Goal: Transaction & Acquisition: Obtain resource

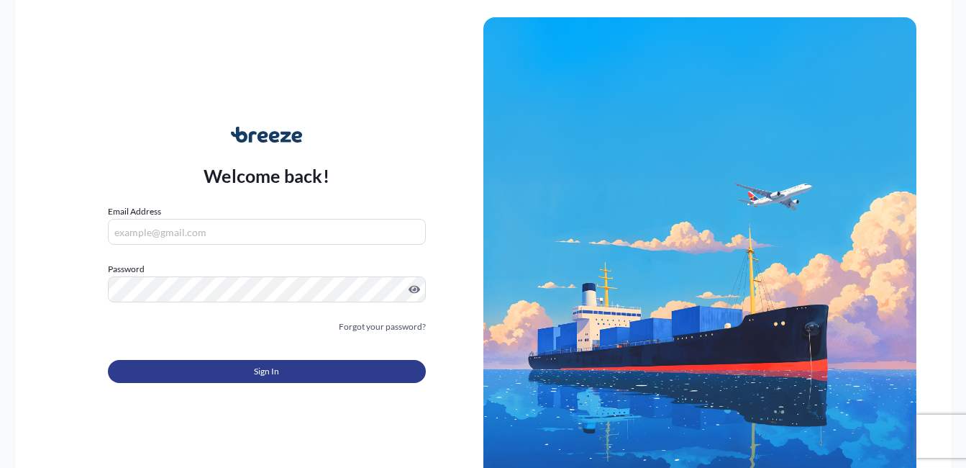
type input "[PERSON_NAME][EMAIL_ADDRESS][PERSON_NAME][DOMAIN_NAME]"
click at [311, 18] on button "Sign In" at bounding box center [267, 371] width 318 height 23
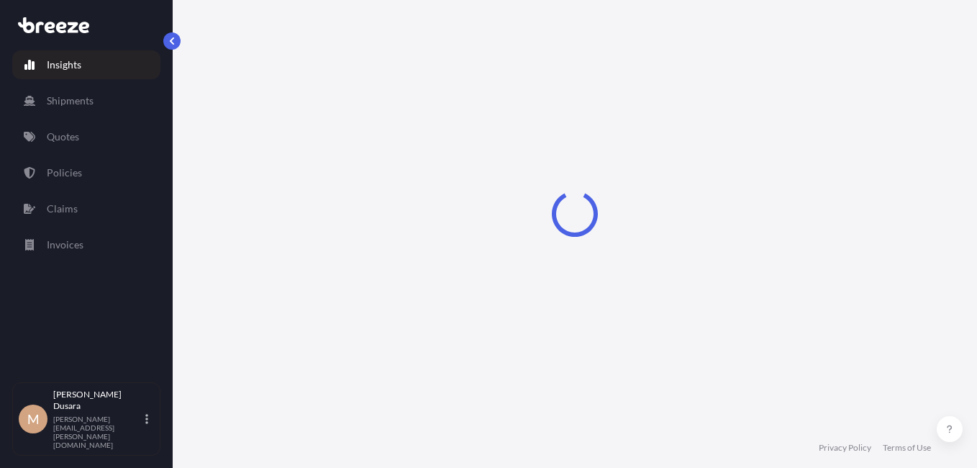
select select "2025"
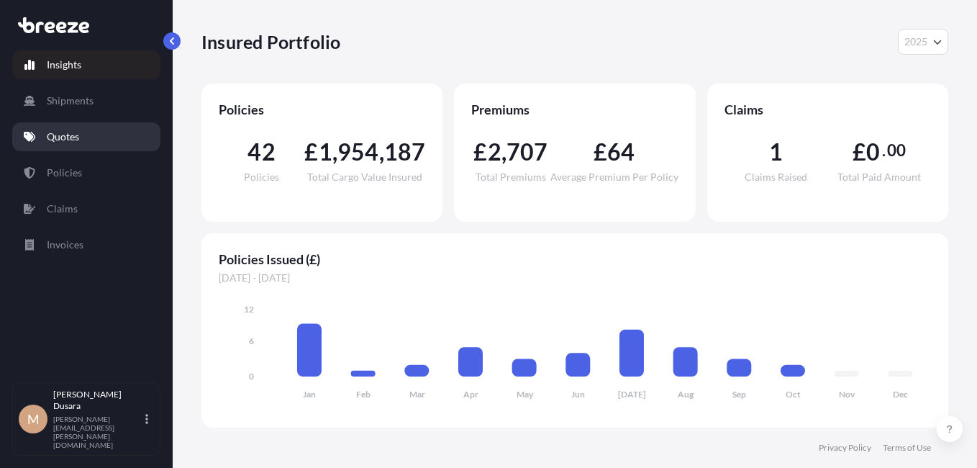
click at [73, 18] on p "Quotes" at bounding box center [63, 137] width 32 height 14
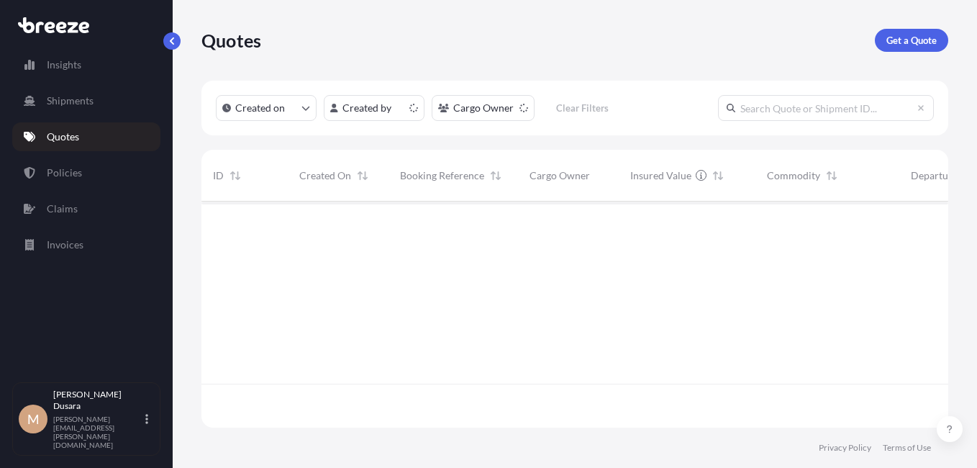
scroll to position [223, 736]
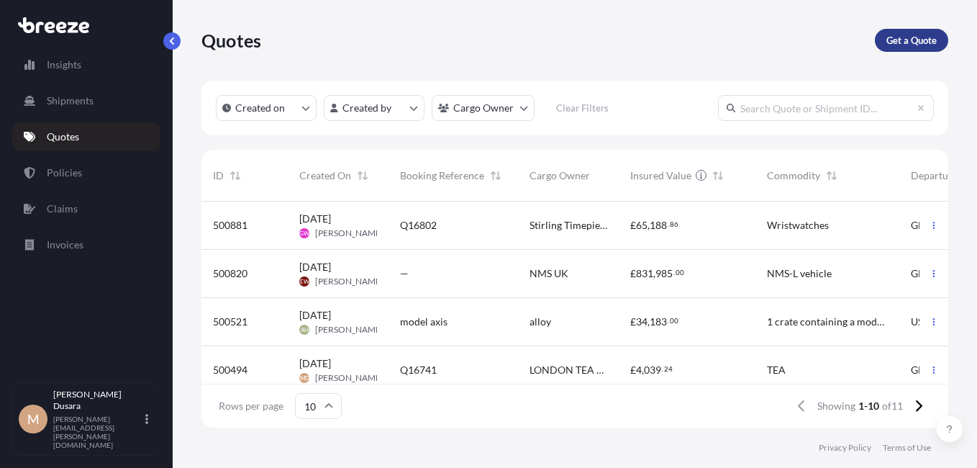
click at [342, 18] on p "Get a Quote" at bounding box center [911, 40] width 50 height 14
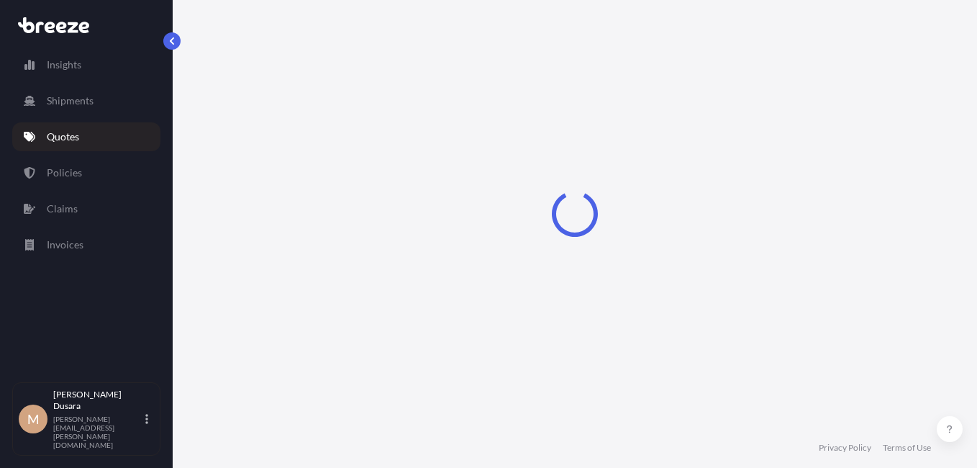
scroll to position [23, 0]
select select "Sea"
select select "1"
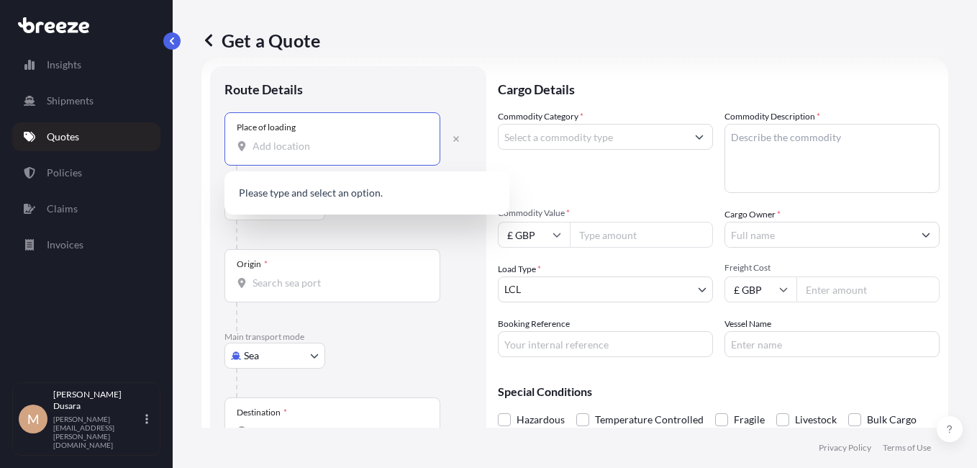
click at [334, 18] on input "Place of loading" at bounding box center [338, 146] width 170 height 14
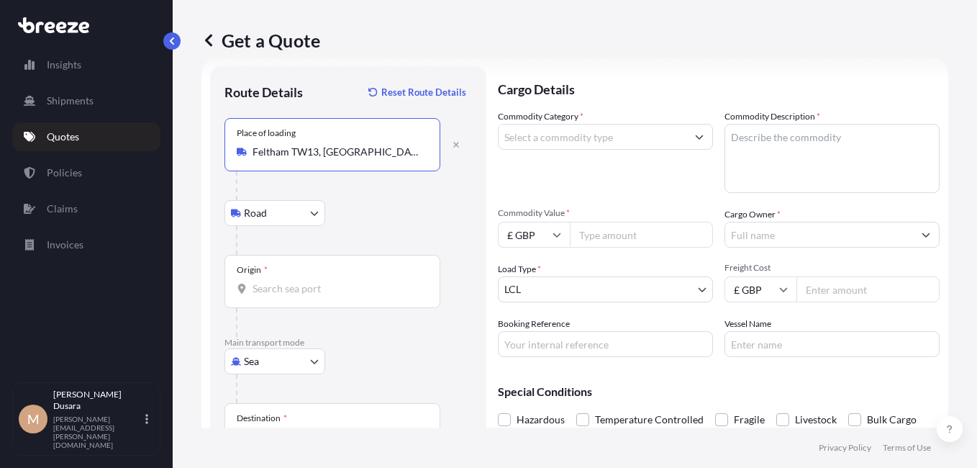
type input "Feltham TW13, [GEOGRAPHIC_DATA]"
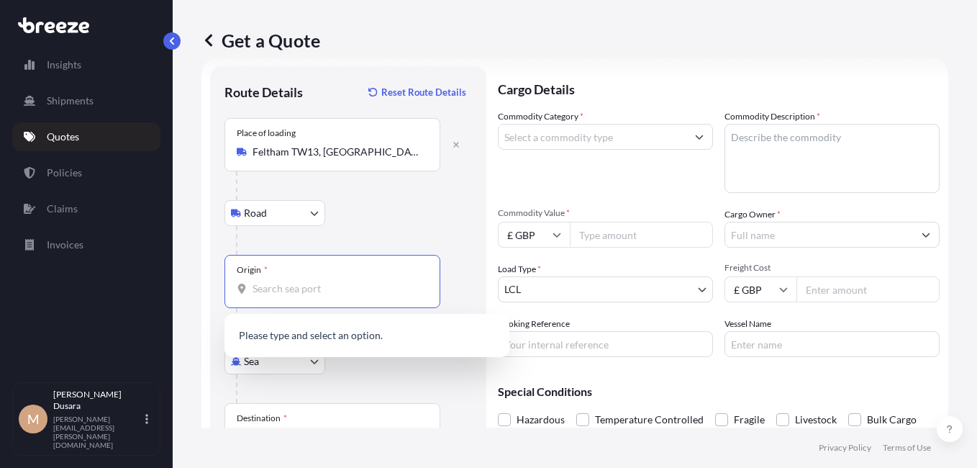
click at [265, 18] on input "Origin *" at bounding box center [338, 288] width 170 height 14
type input "lhr"
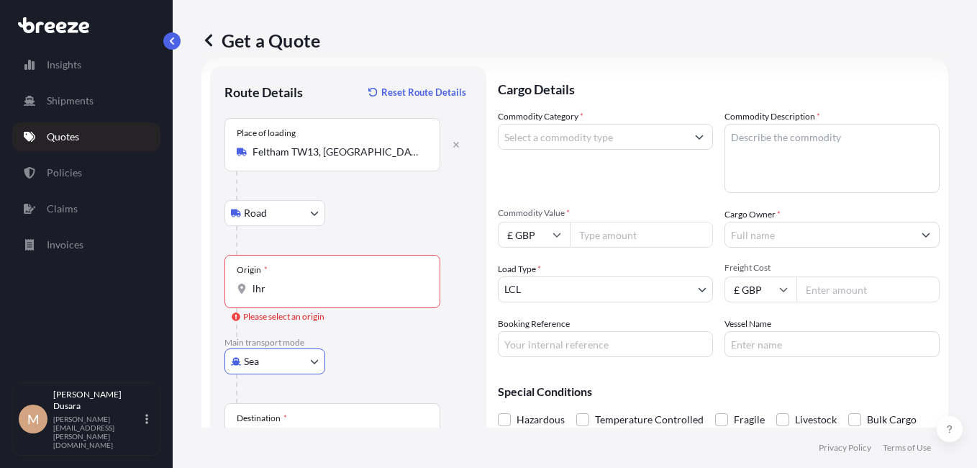
click at [271, 18] on input "lhr" at bounding box center [338, 288] width 170 height 14
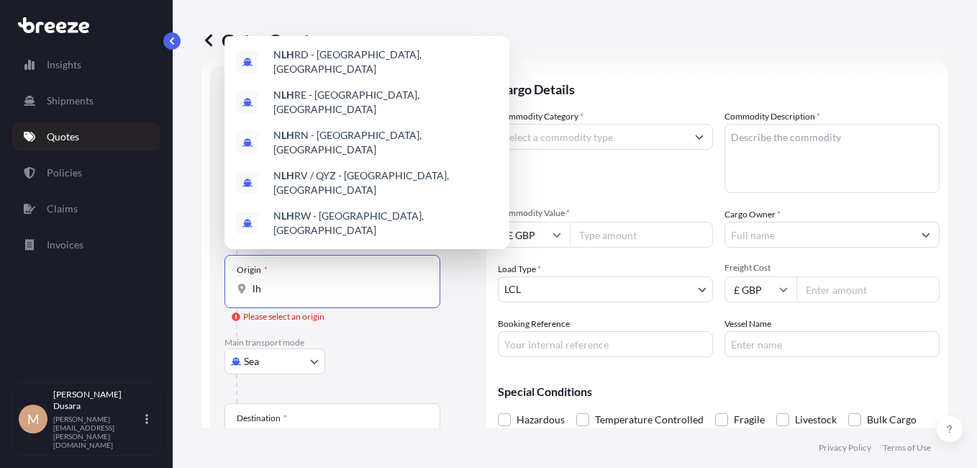
type input "l"
type input "L"
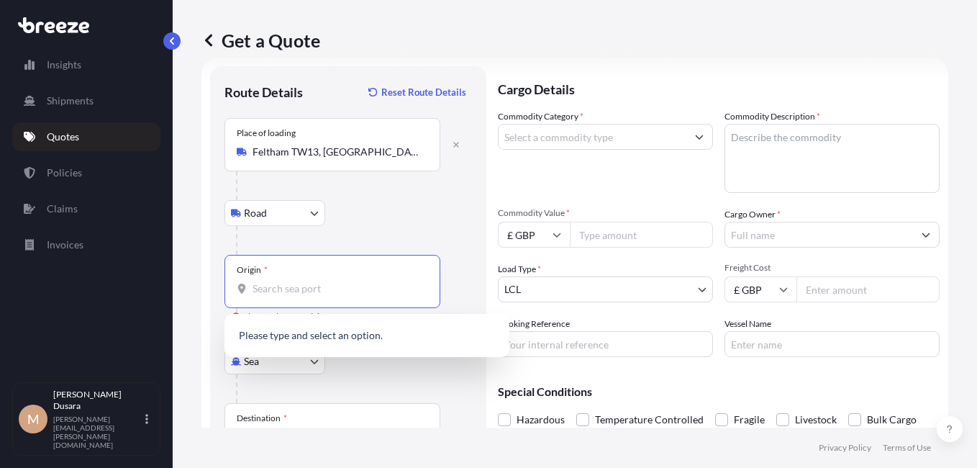
click at [314, 18] on body "0 options available. Insights Shipments Quotes Policies Claims Invoices M [PERS…" at bounding box center [488, 234] width 977 height 468
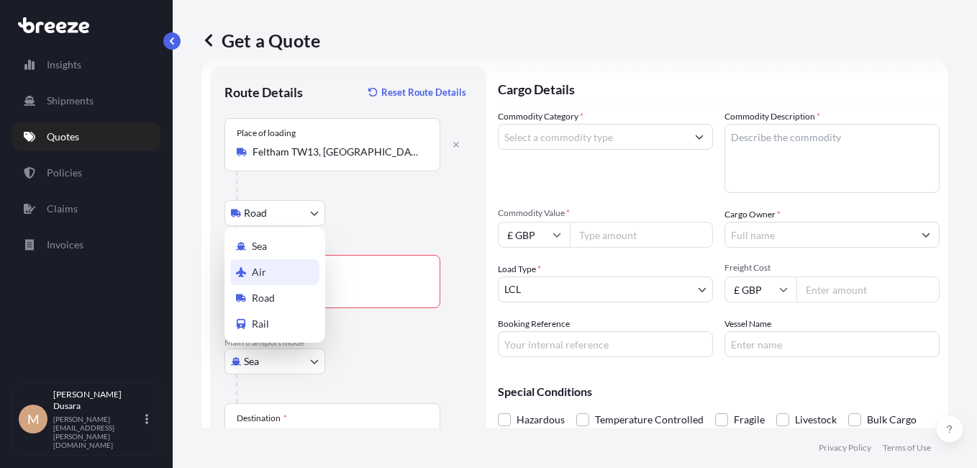
click at [271, 18] on div "Air" at bounding box center [274, 272] width 89 height 26
select select "Air"
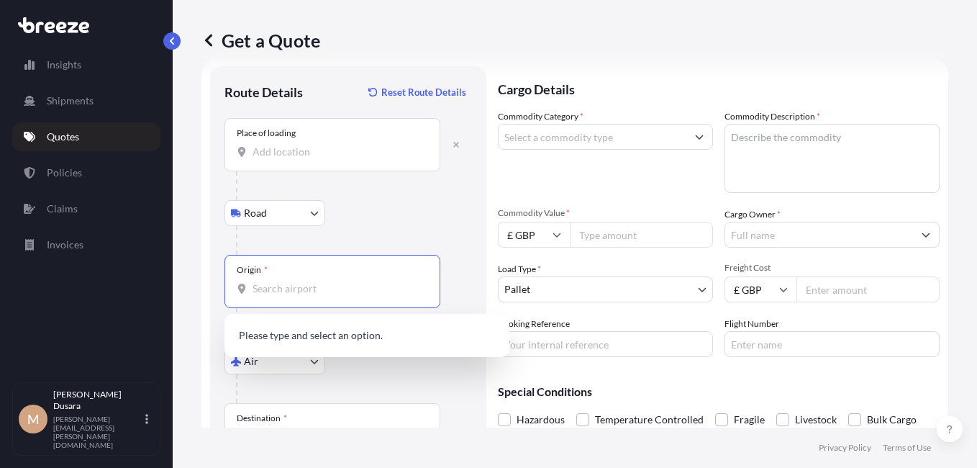
click at [263, 18] on input "Origin *" at bounding box center [338, 288] width 170 height 14
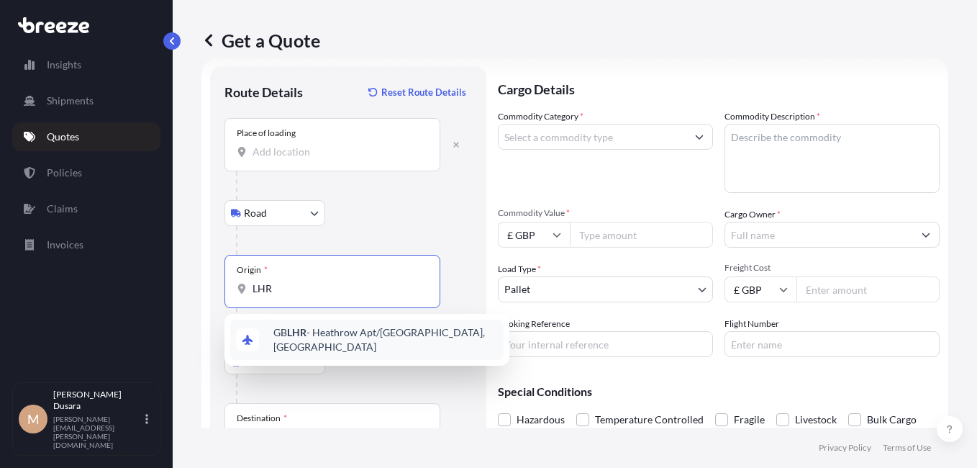
click at [342, 18] on span "GB LHR - Heathrow Apt/[GEOGRAPHIC_DATA], [GEOGRAPHIC_DATA]" at bounding box center [385, 339] width 224 height 29
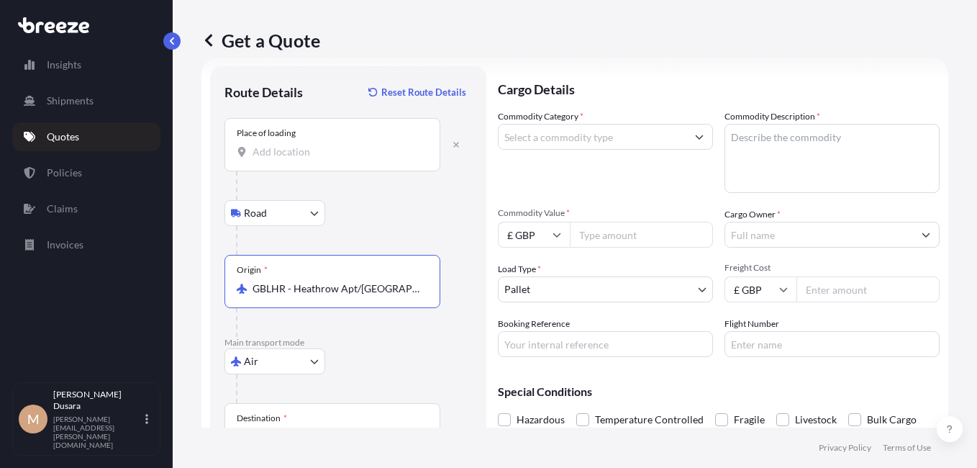
type input "GBLHR - Heathrow Apt/[GEOGRAPHIC_DATA], [GEOGRAPHIC_DATA]"
click at [301, 18] on div "Destination *" at bounding box center [332, 429] width 216 height 53
click at [301, 18] on input "Destination *" at bounding box center [338, 437] width 170 height 14
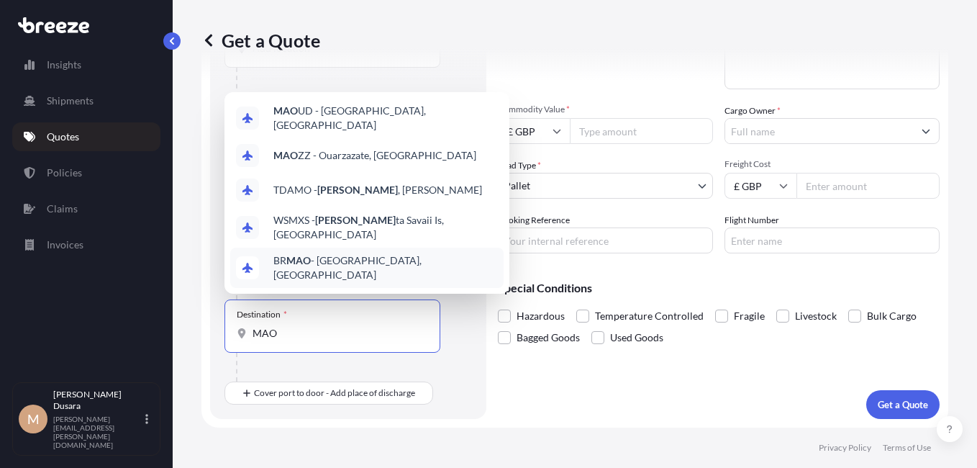
click at [342, 18] on span "BR MAO - [GEOGRAPHIC_DATA], [GEOGRAPHIC_DATA]" at bounding box center [385, 267] width 224 height 29
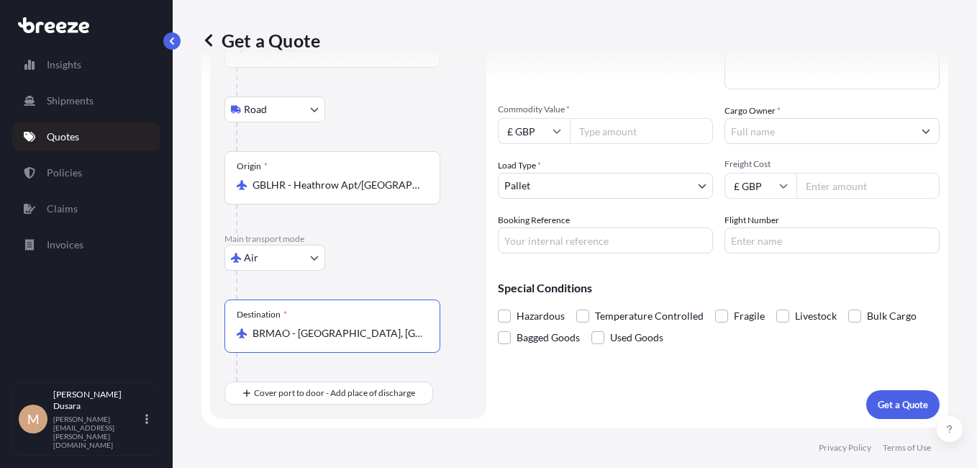
type input "BRMAO - [GEOGRAPHIC_DATA], [GEOGRAPHIC_DATA]"
click at [342, 18] on input "Commodity Value *" at bounding box center [641, 131] width 143 height 26
click at [342, 18] on icon at bounding box center [557, 132] width 8 height 4
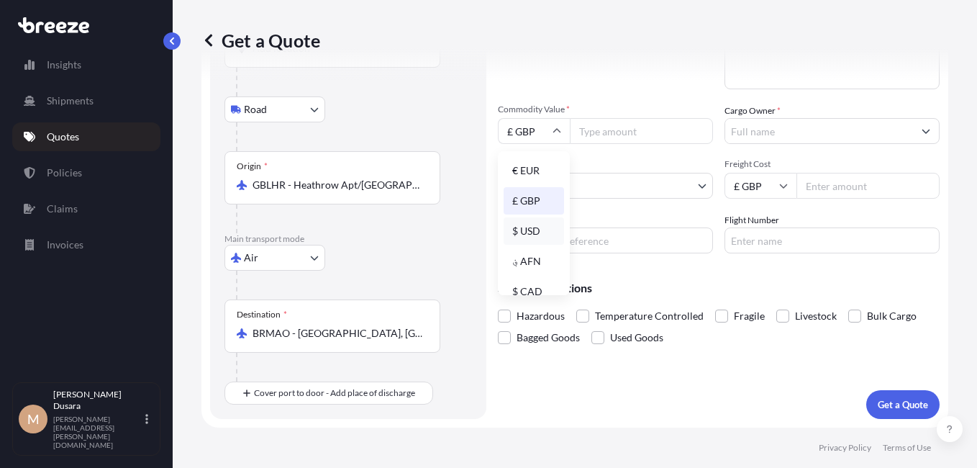
click at [342, 18] on div "$ USD" at bounding box center [534, 230] width 60 height 27
click at [342, 18] on input "Commodity Value *" at bounding box center [641, 131] width 143 height 26
click at [342, 18] on icon at bounding box center [557, 131] width 9 height 9
click at [342, 18] on div "£ GBP" at bounding box center [534, 200] width 60 height 27
type input "£ GBP"
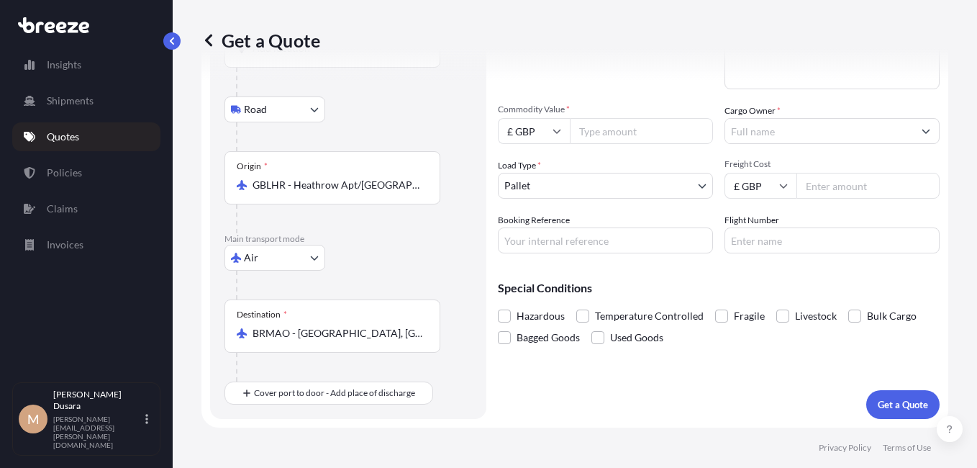
click at [342, 18] on input "Commodity Value *" at bounding box center [641, 131] width 143 height 26
type input "74833.88"
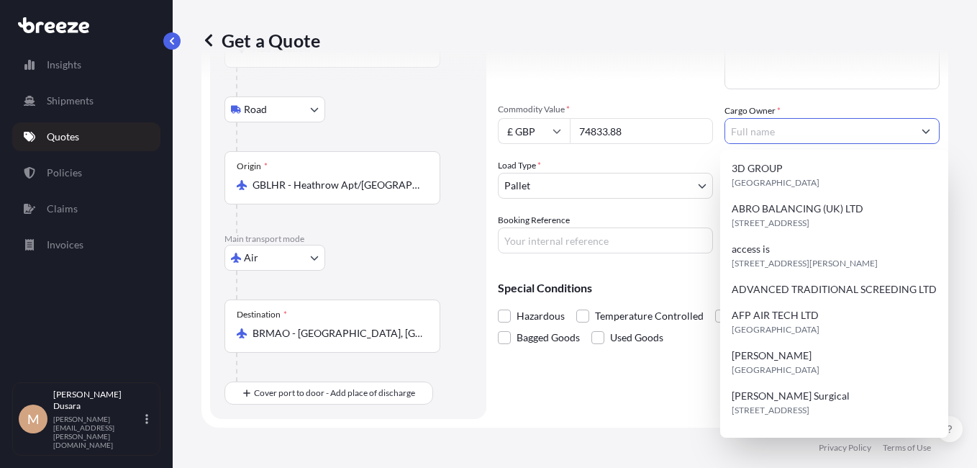
click at [342, 18] on input "Cargo Owner *" at bounding box center [819, 131] width 188 height 26
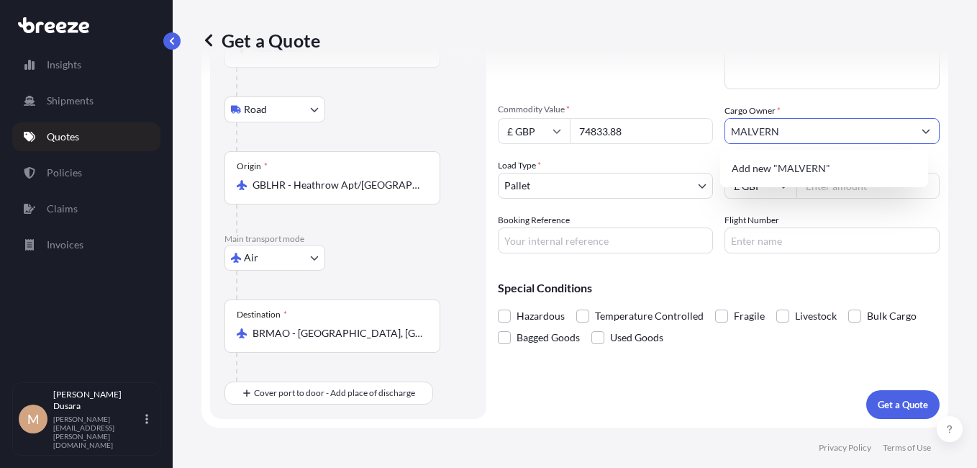
type input "MALVERN"
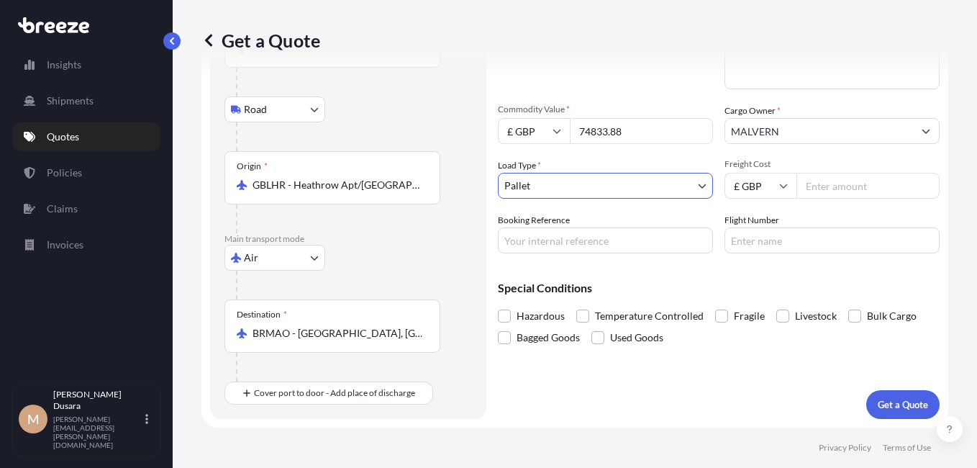
click at [342, 18] on body "Insights Shipments Quotes Policies Claims Invoices M [PERSON_NAME] [PERSON_NAME…" at bounding box center [488, 234] width 977 height 468
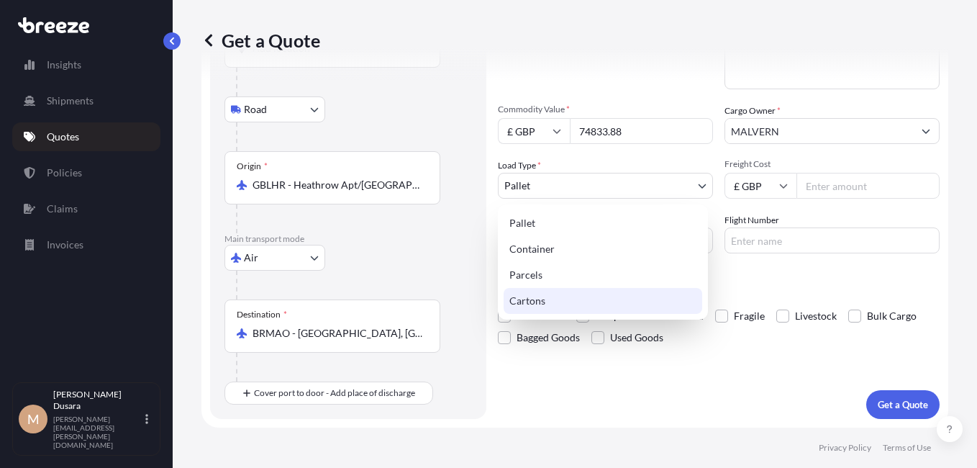
click at [342, 18] on div "Cartons" at bounding box center [603, 301] width 199 height 26
select select "4"
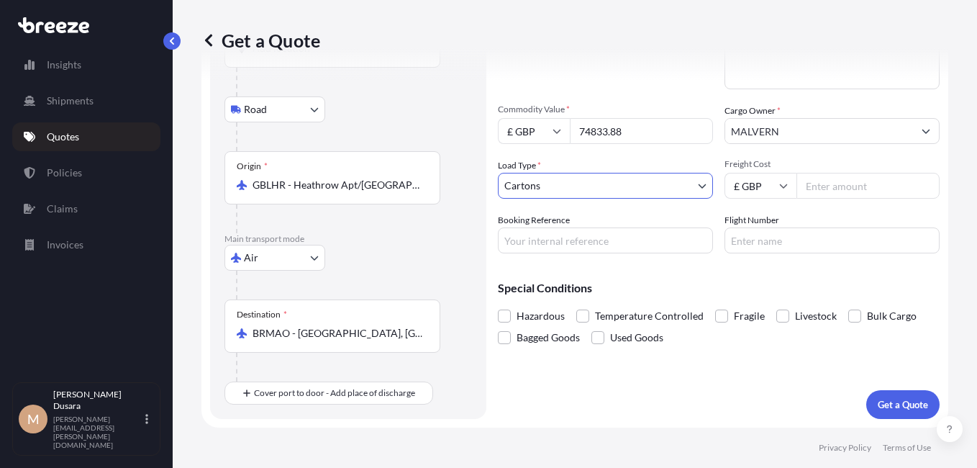
click at [342, 18] on input "Freight Cost" at bounding box center [867, 186] width 143 height 26
type input "963.90"
click at [342, 18] on input "Booking Reference" at bounding box center [605, 240] width 215 height 26
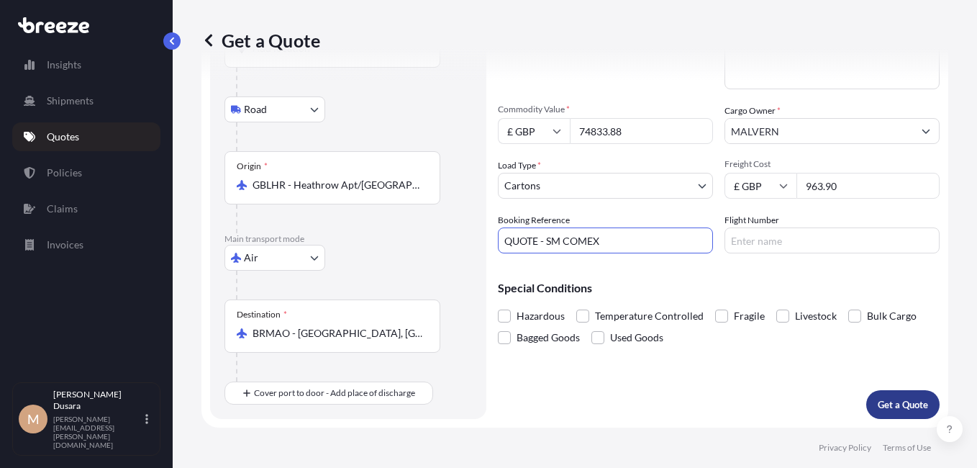
type input "QUOTE - SM COMEX"
click at [342, 18] on p "Get a Quote" at bounding box center [903, 404] width 50 height 14
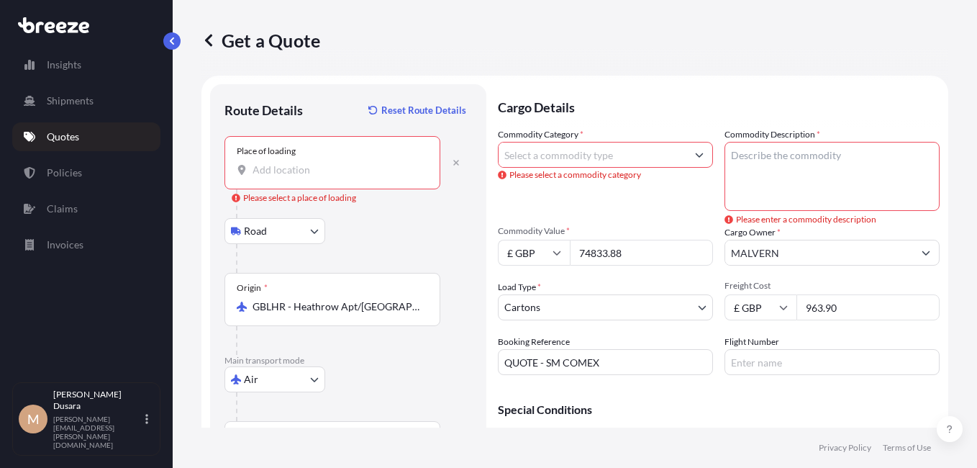
scroll to position [0, 0]
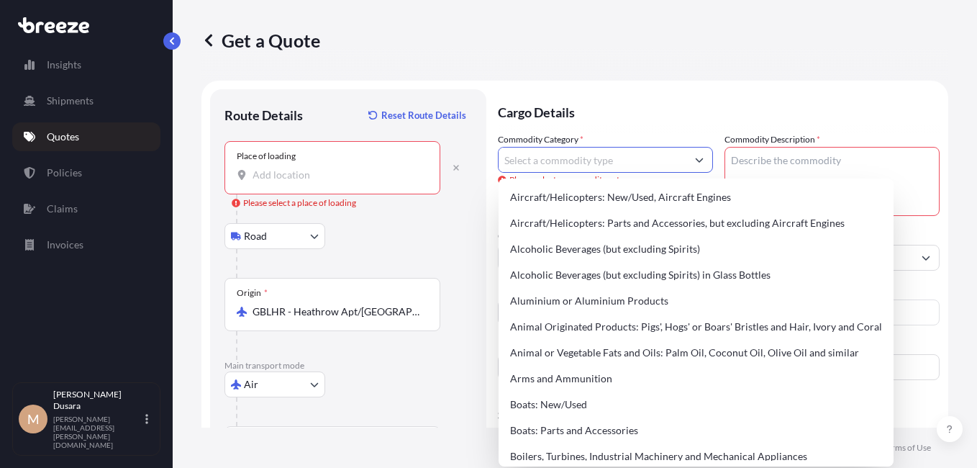
click at [342, 18] on input "Commodity Category *" at bounding box center [593, 160] width 188 height 26
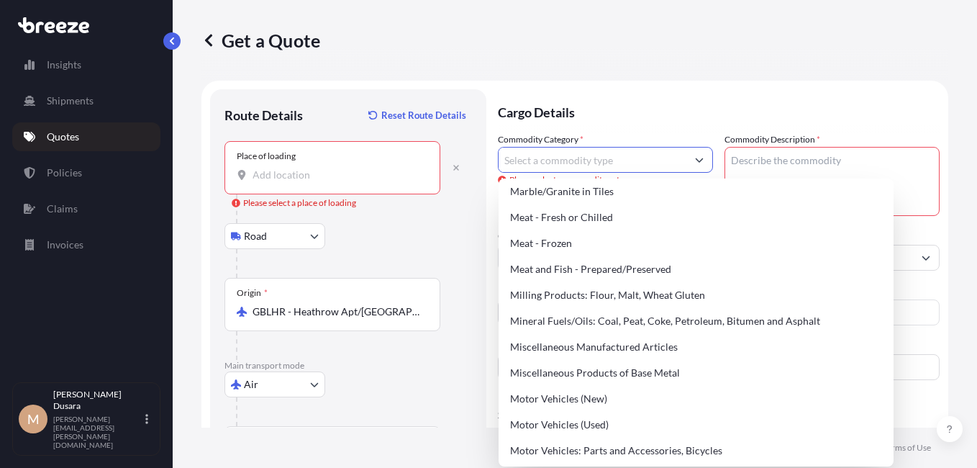
scroll to position [1943, 0]
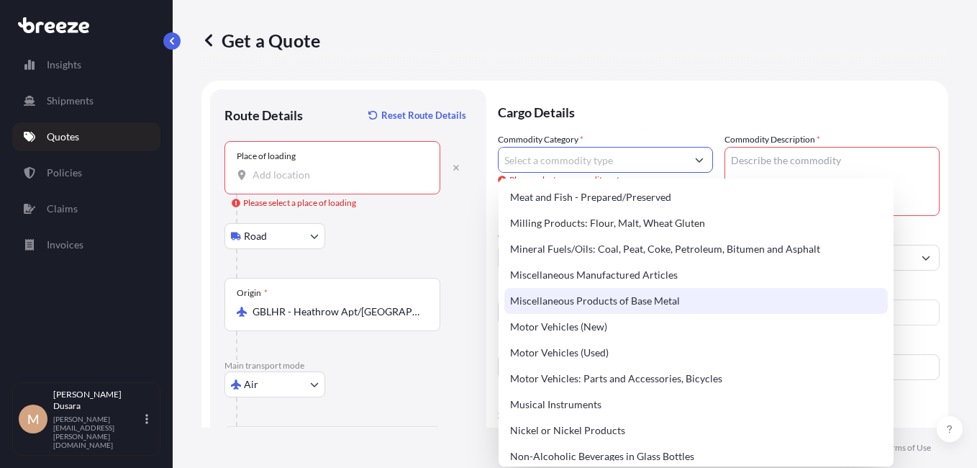
click at [342, 18] on div "Miscellaneous Products of Base Metal" at bounding box center [695, 301] width 383 height 26
type input "Miscellaneous Products of Base Metal"
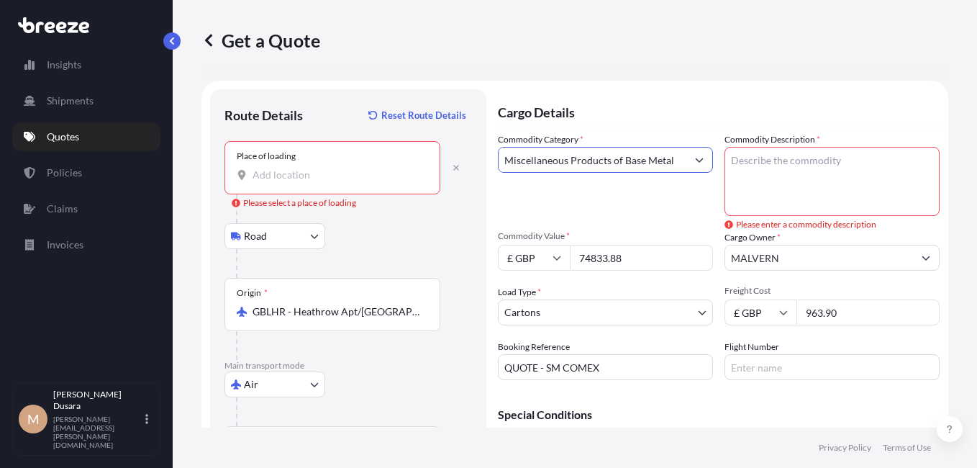
click at [342, 18] on textarea "Commodity Description *" at bounding box center [832, 181] width 215 height 69
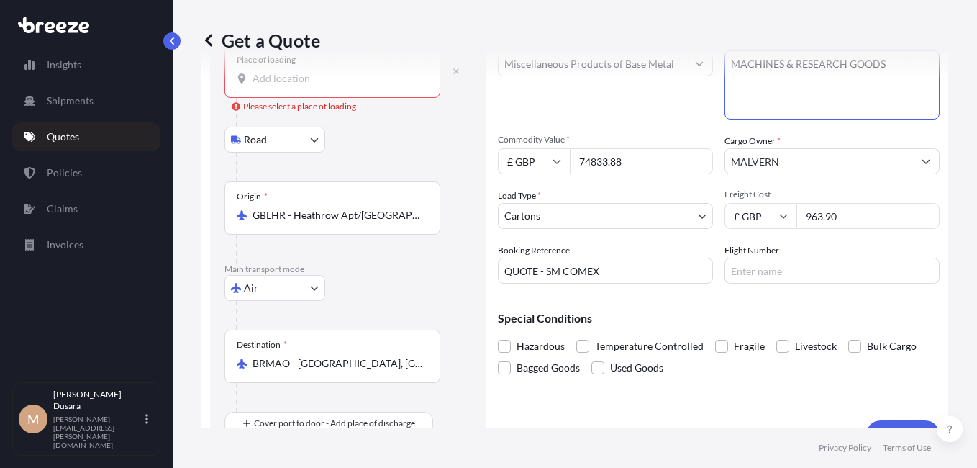
scroll to position [127, 0]
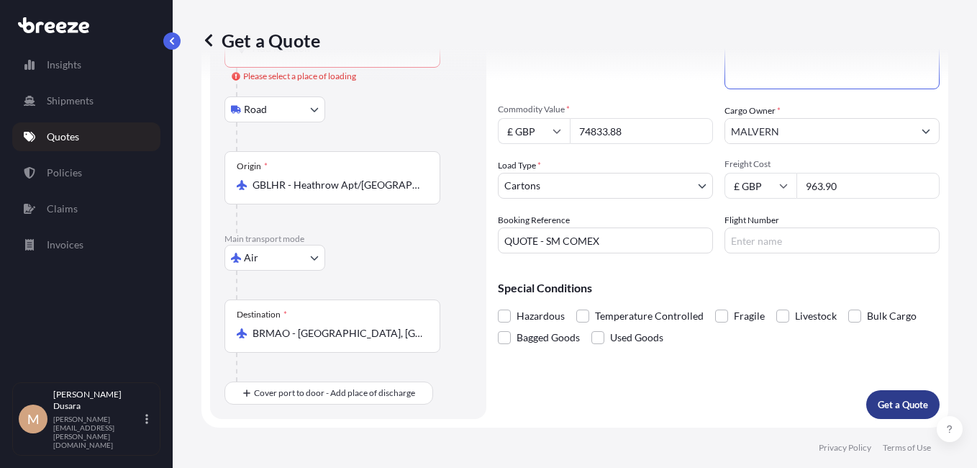
type textarea "MACHINES & RESEARCH GOODS"
click at [342, 18] on p "Get a Quote" at bounding box center [903, 404] width 50 height 14
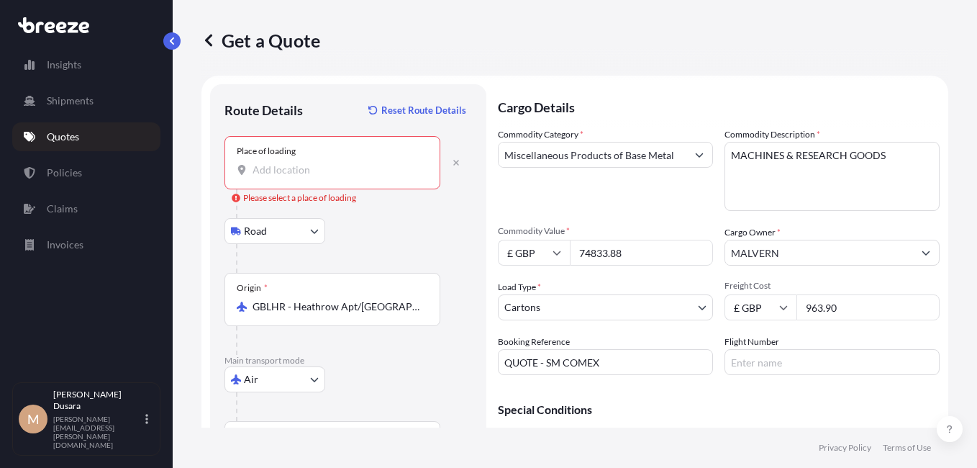
scroll to position [0, 0]
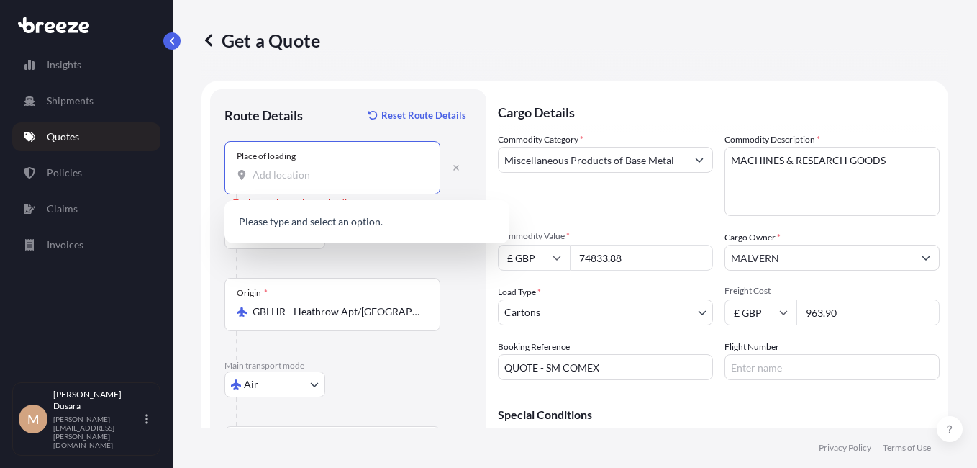
click at [260, 18] on input "Place of loading Please select a place of loading" at bounding box center [338, 175] width 170 height 14
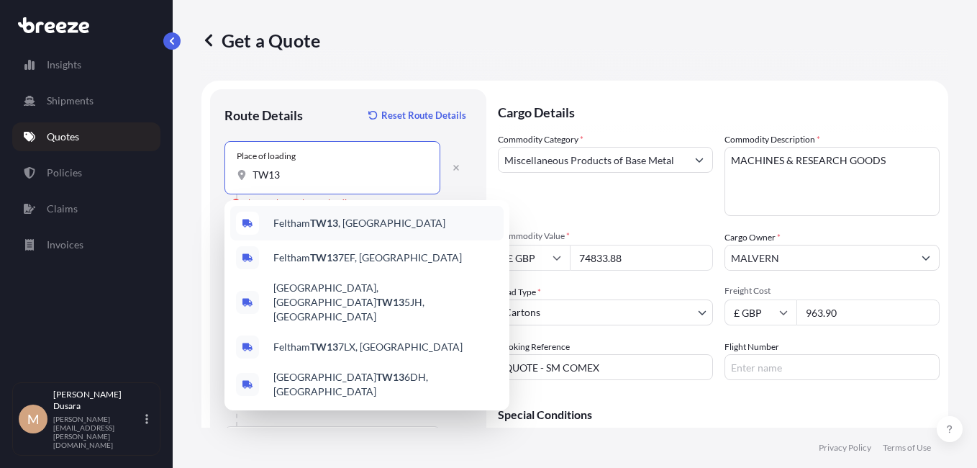
click at [294, 18] on span "Feltham TW13 , [GEOGRAPHIC_DATA]" at bounding box center [359, 223] width 172 height 14
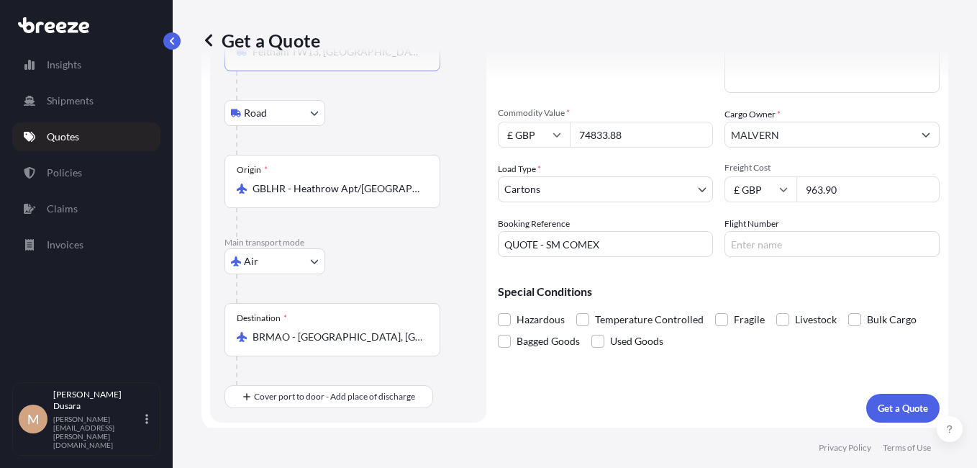
scroll to position [127, 0]
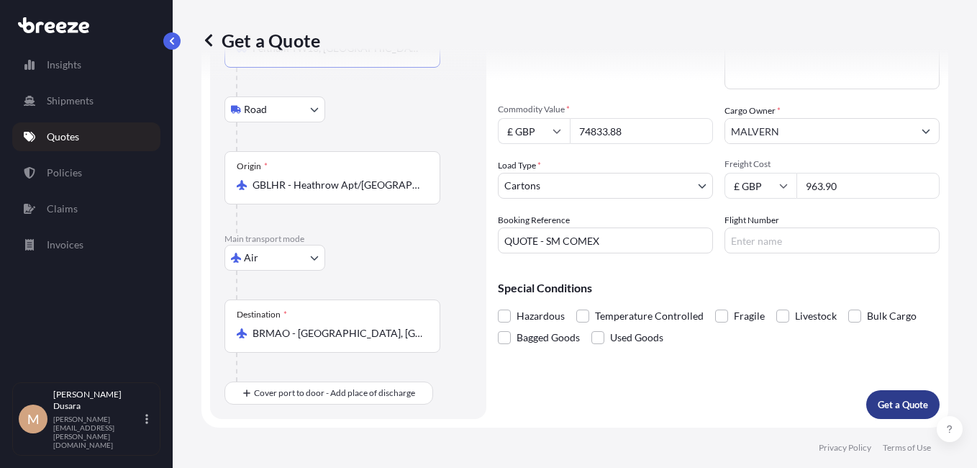
type input "Feltham TW13, [GEOGRAPHIC_DATA]"
click at [342, 18] on p "Get a Quote" at bounding box center [903, 404] width 50 height 14
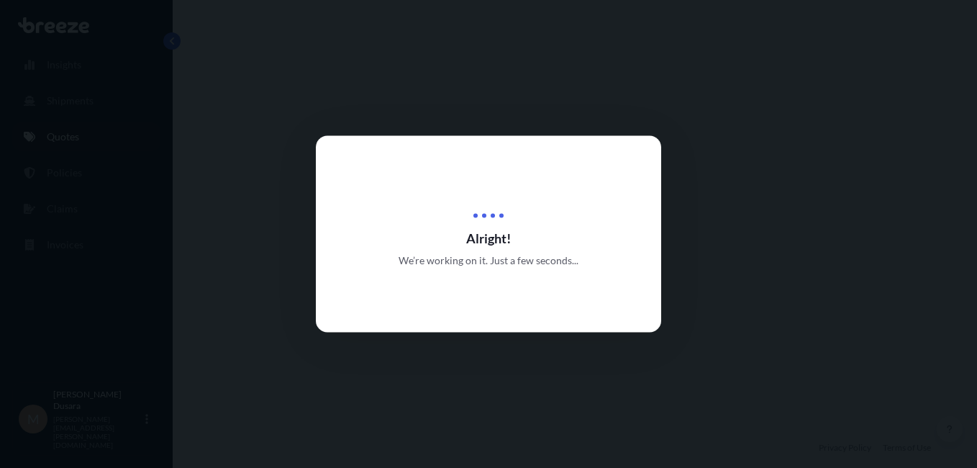
select select "Road"
select select "Air"
select select "4"
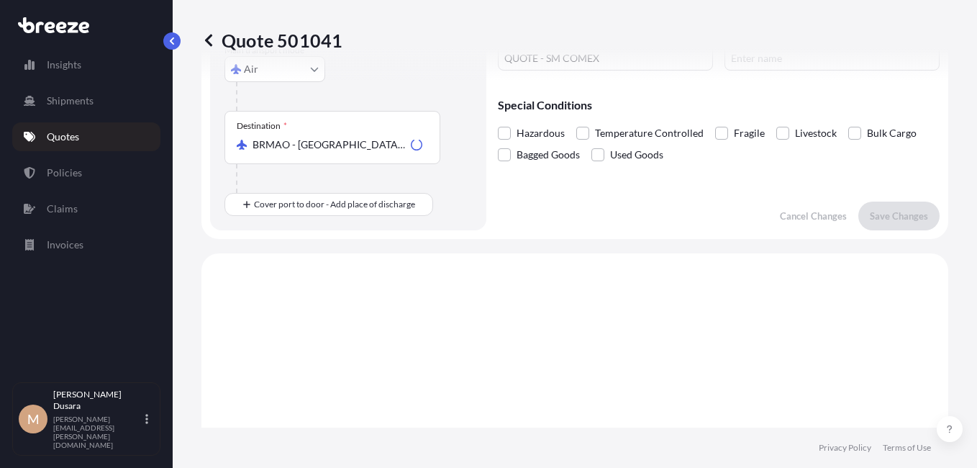
scroll to position [491, 0]
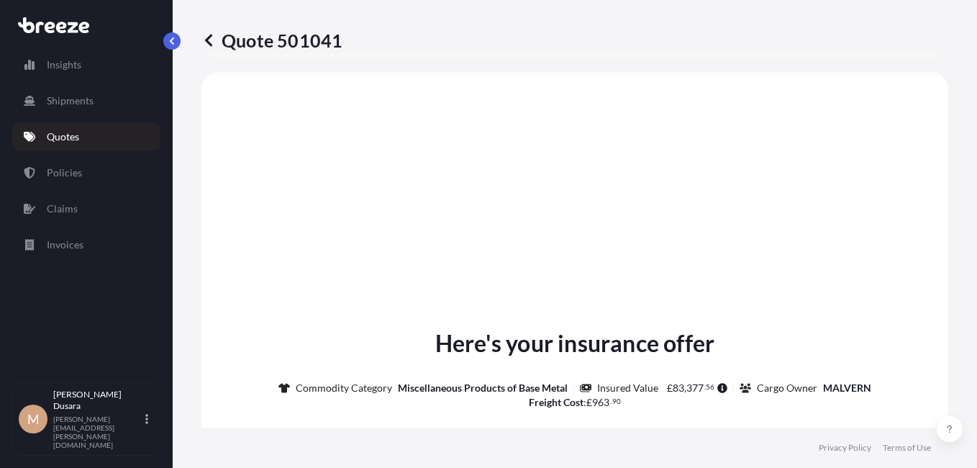
select select "Sea"
select select "1"
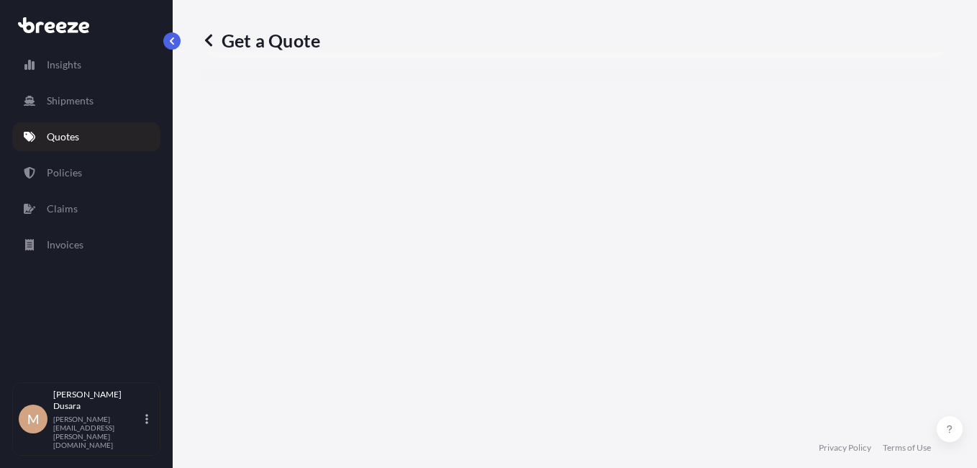
scroll to position [450, 0]
